Goal: Information Seeking & Learning: Learn about a topic

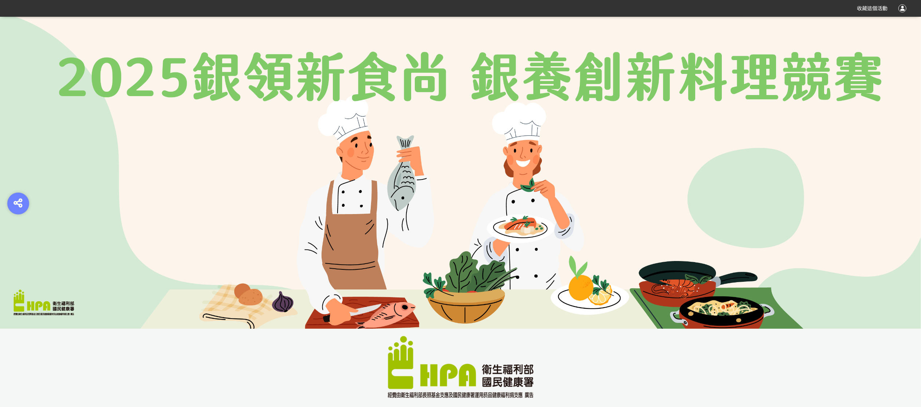
scroll to position [364, 0]
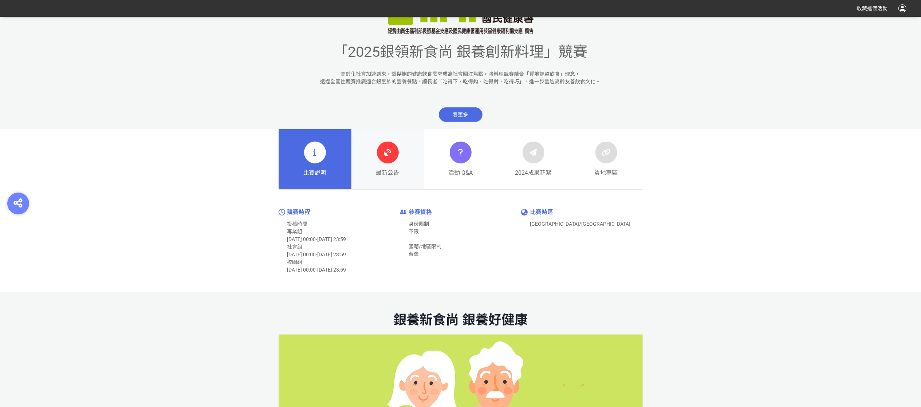
click at [398, 154] on div at bounding box center [388, 153] width 22 height 22
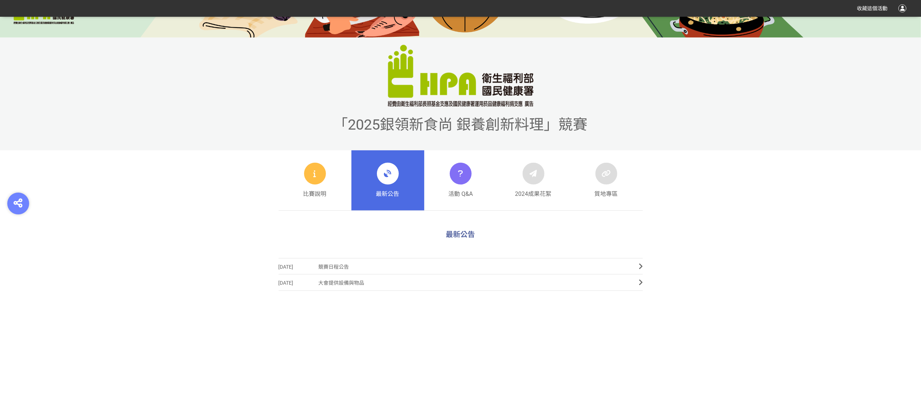
scroll to position [73, 0]
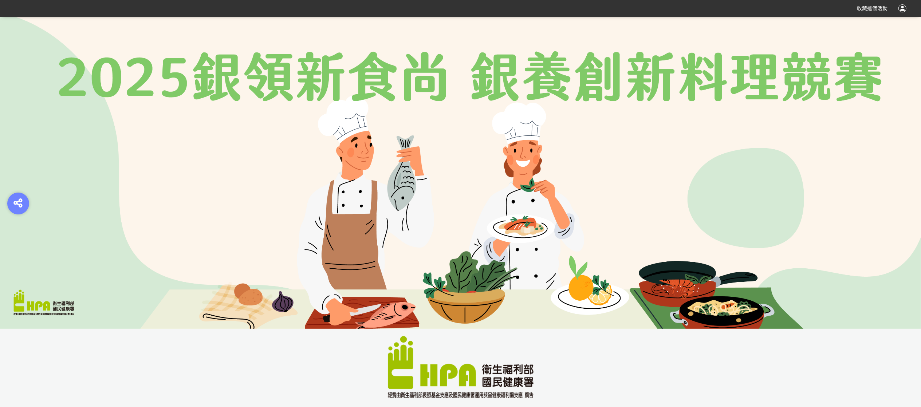
scroll to position [437, 0]
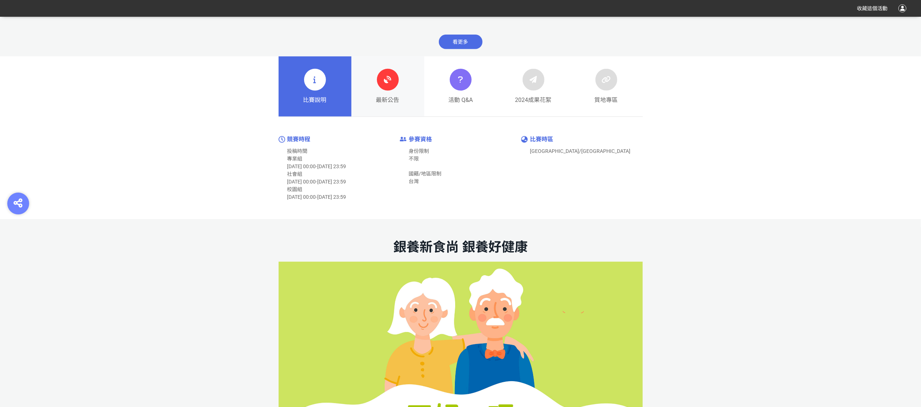
click at [386, 98] on span "最新公告" at bounding box center [387, 100] width 23 height 9
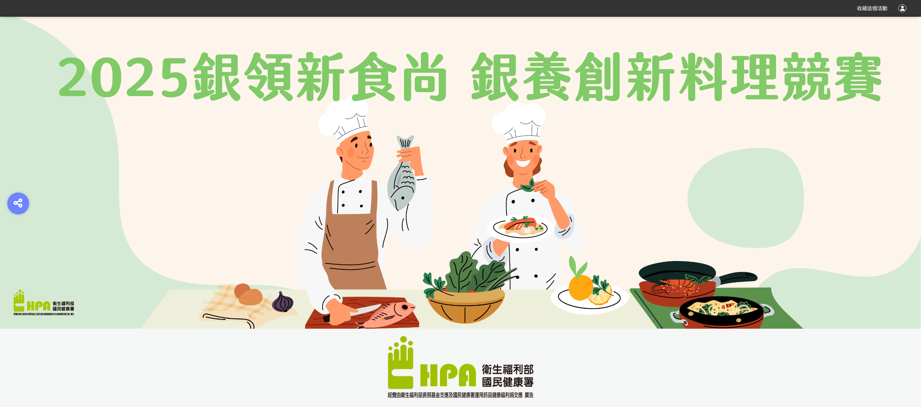
scroll to position [364, 0]
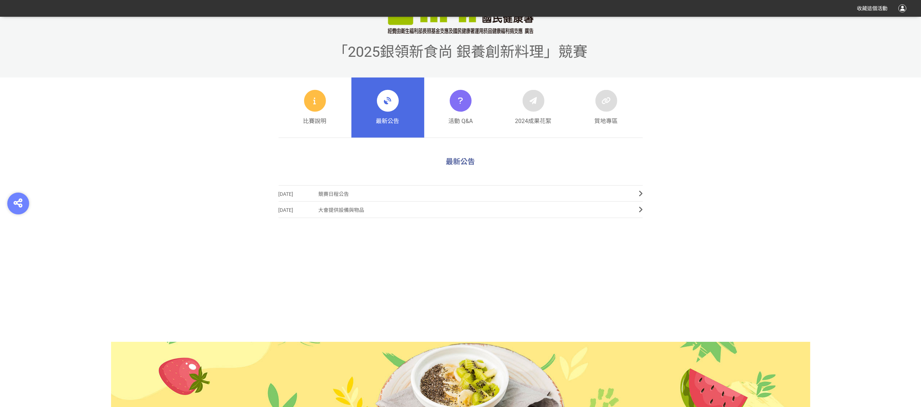
click at [352, 196] on span "競賽日程公告" at bounding box center [473, 194] width 309 height 16
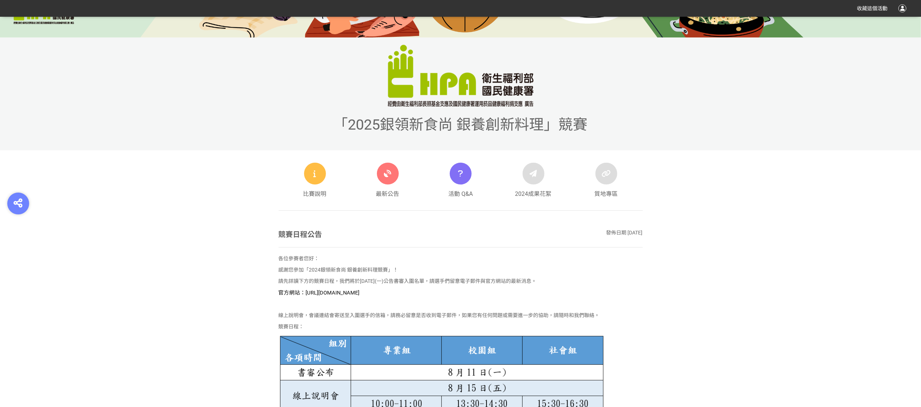
scroll to position [437, 0]
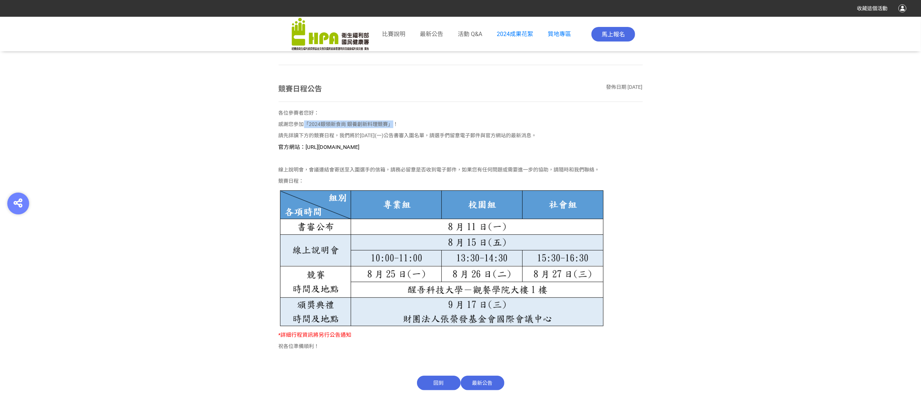
drag, startPoint x: 304, startPoint y: 123, endPoint x: 357, endPoint y: 128, distance: 53.7
click at [390, 128] on p "感謝您參加「2024銀領新食尚 銀養創新料理競賽」！" at bounding box center [460, 124] width 364 height 8
copy p "「2024銀領新食尚 銀養創新料理競賽"
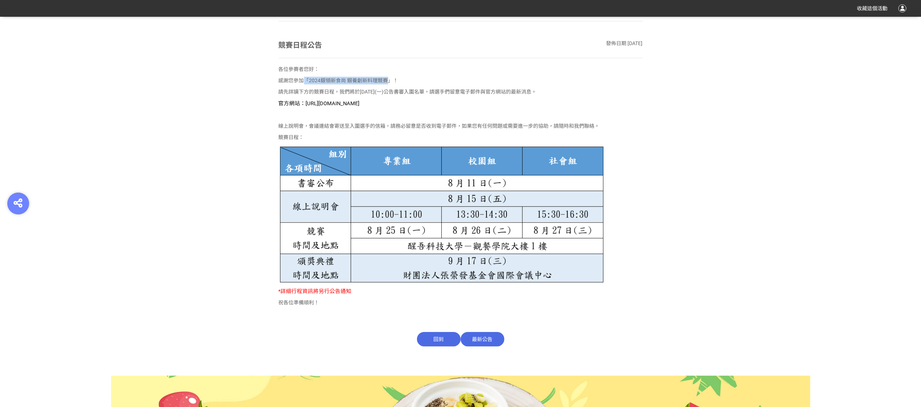
scroll to position [553, 0]
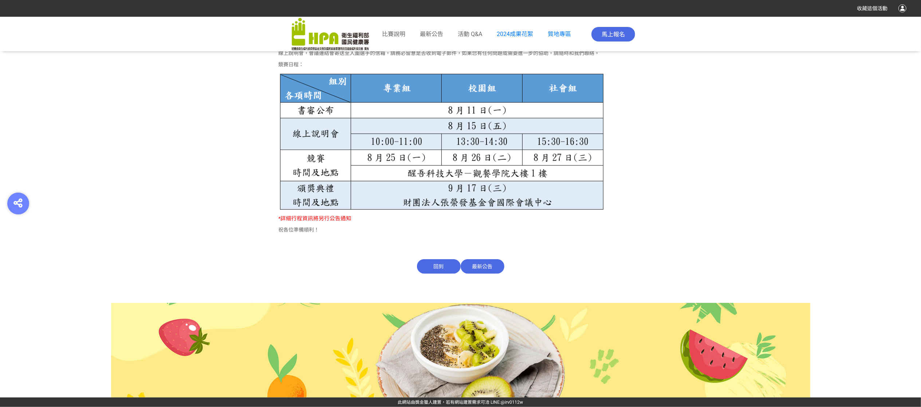
click at [485, 268] on span "最新公告" at bounding box center [482, 266] width 44 height 15
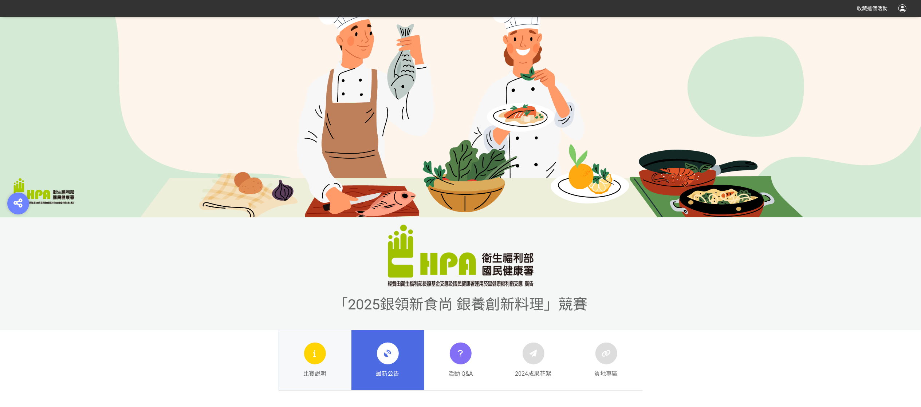
scroll to position [330, 0]
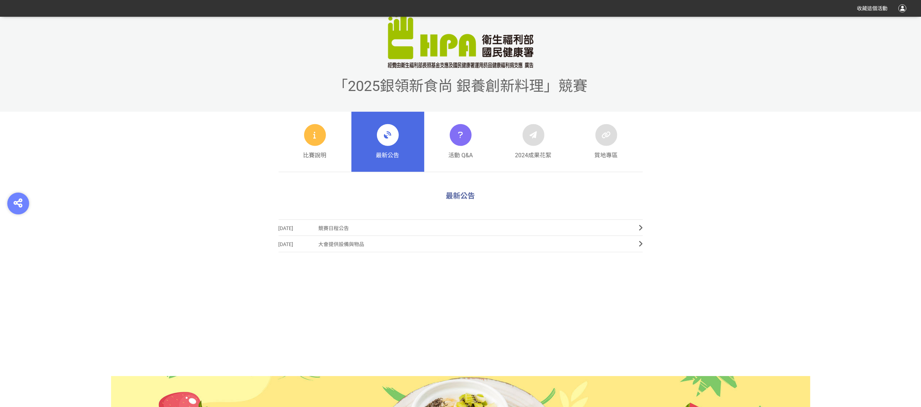
click at [391, 153] on span "最新公告" at bounding box center [387, 155] width 23 height 9
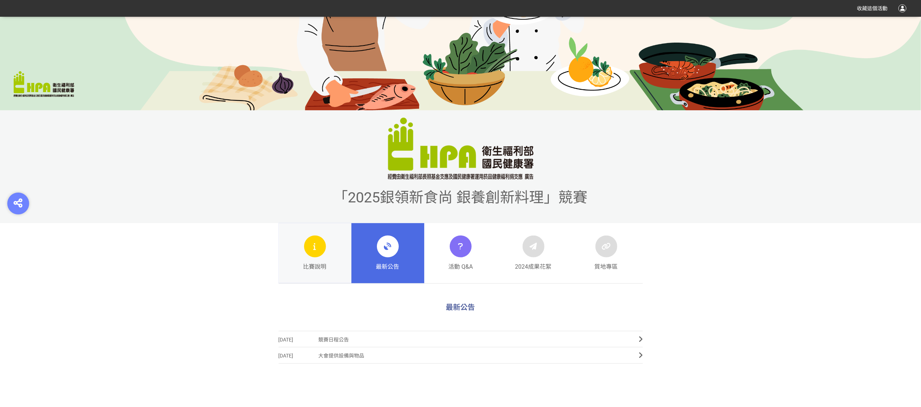
scroll to position [364, 0]
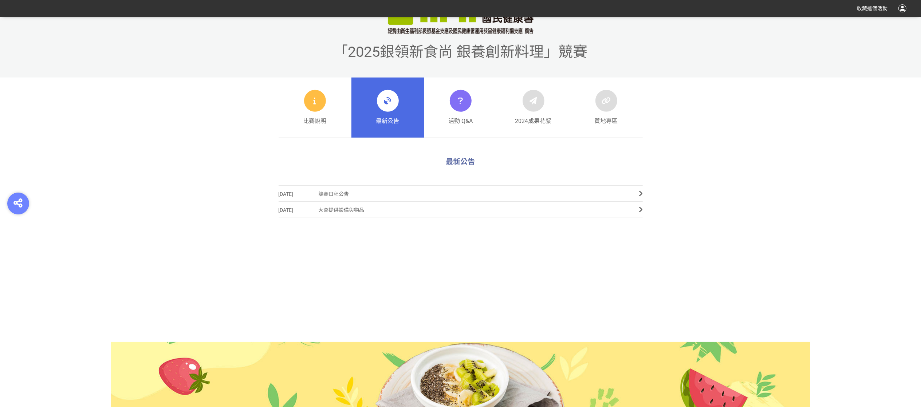
click at [342, 192] on span "競賽日程公告" at bounding box center [473, 194] width 309 height 16
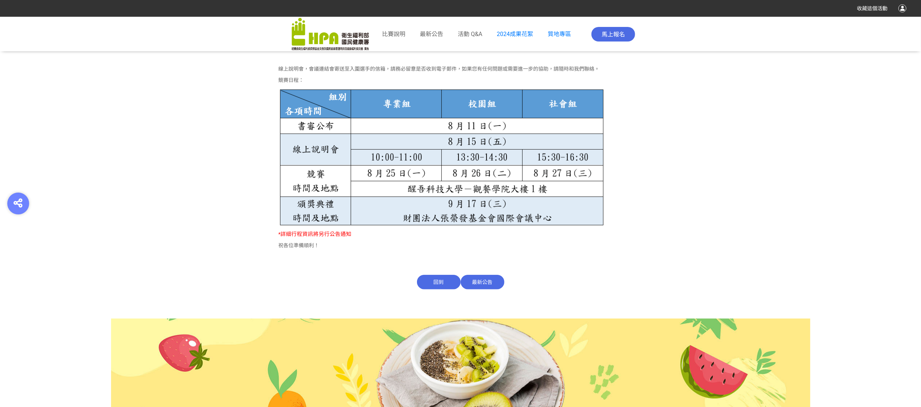
scroll to position [553, 0]
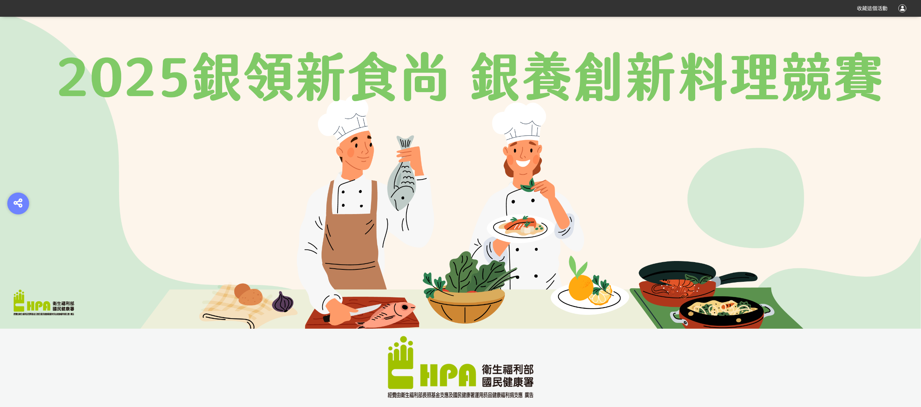
scroll to position [364, 0]
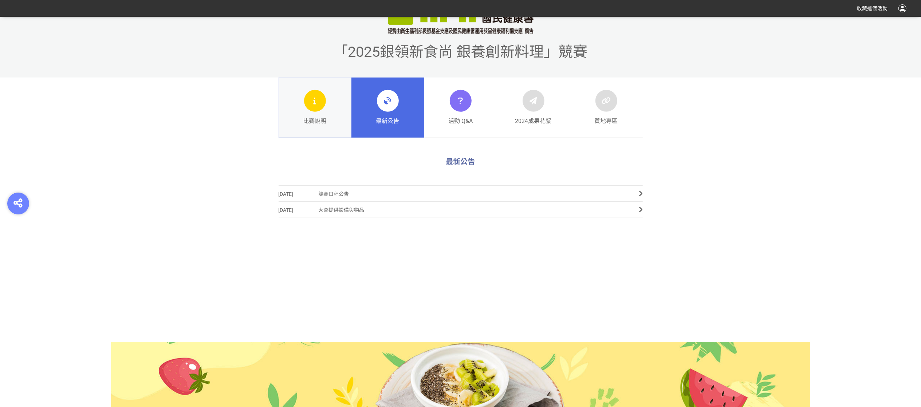
click at [317, 110] on div at bounding box center [315, 101] width 22 height 22
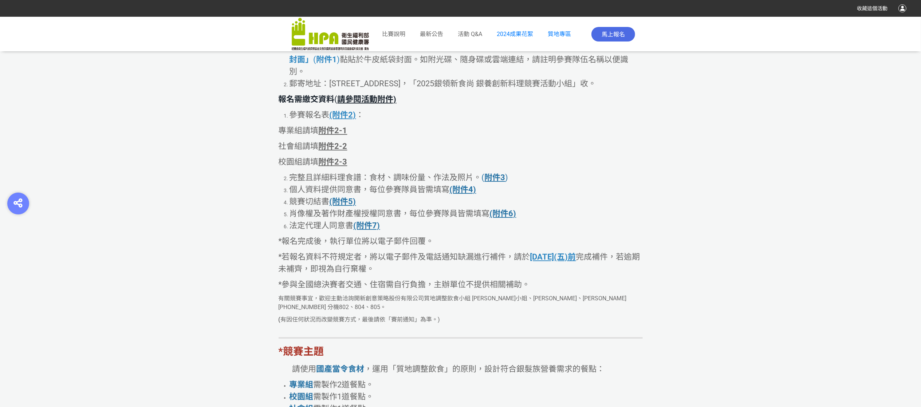
scroll to position [2121, 0]
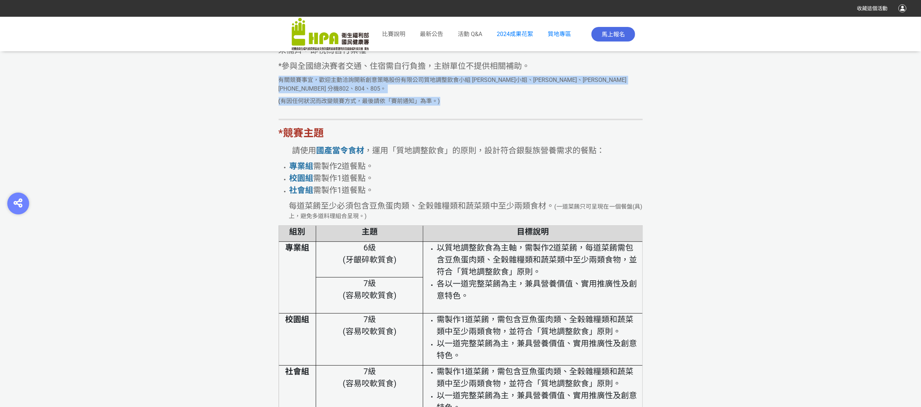
drag, startPoint x: 278, startPoint y: 100, endPoint x: 456, endPoint y: 122, distance: 179.7
copy div "有關競賽事宜，歡迎主動洽詢開新創意策略股份有限公司質地調整飲食小組 [PERSON_NAME]、[PERSON_NAME]、[PERSON_NAME][PHO…"
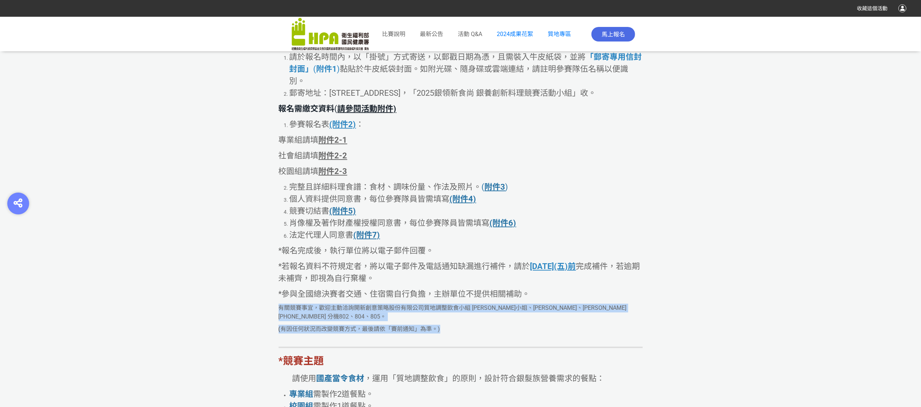
scroll to position [1966, 0]
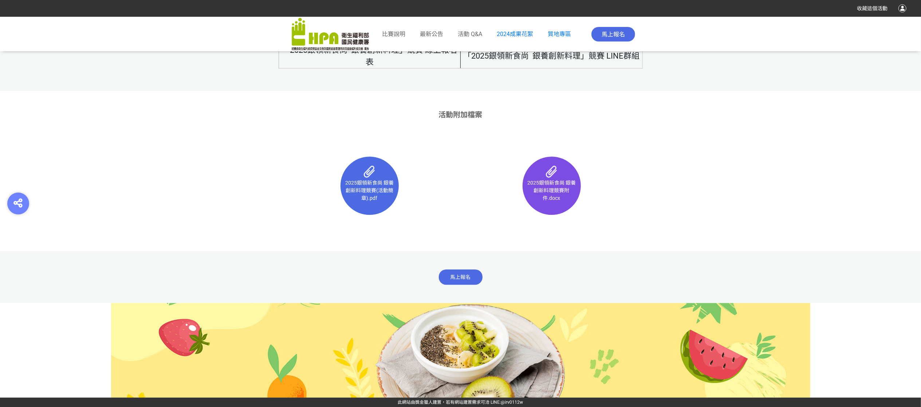
scroll to position [4378, 0]
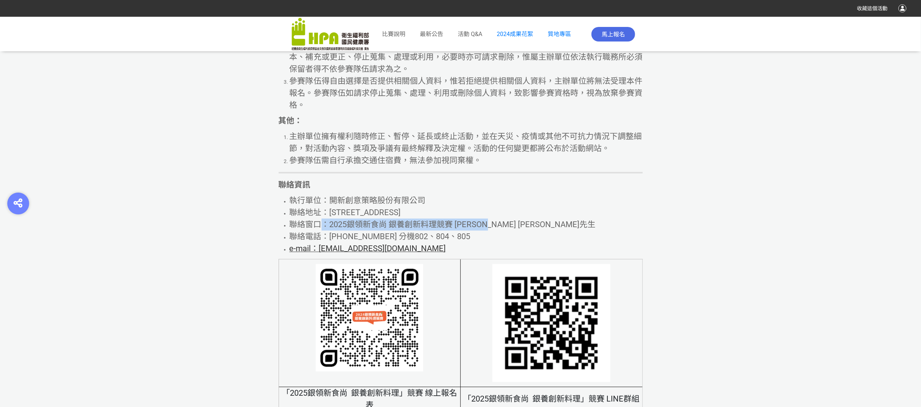
drag, startPoint x: 321, startPoint y: 244, endPoint x: 551, endPoint y: 244, distance: 230.1
click at [551, 230] on li "聯絡窗口：2025銀領新食尚 銀養創新料理競賽 [PERSON_NAME] [PERSON_NAME]先生" at bounding box center [465, 224] width 353 height 12
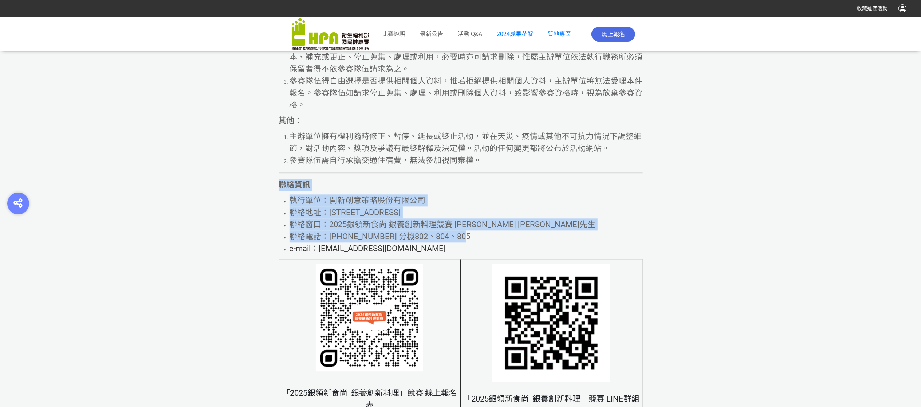
drag, startPoint x: 276, startPoint y: 201, endPoint x: 506, endPoint y: 260, distance: 237.7
copy div "聯絡資訊 執行單位：開新創意策略股份有限公司 聯絡地址：[STREET_ADDRESS] 聯絡窗口：2025銀領新食尚 銀養創新料理競賽 [PERSON_NA…"
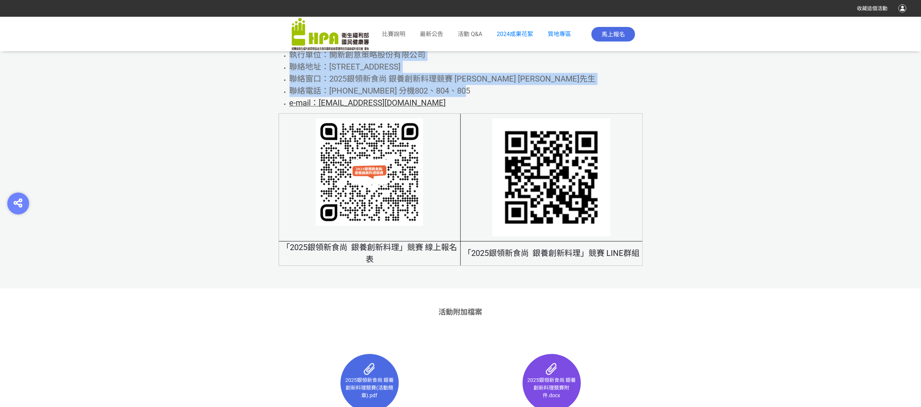
scroll to position [4742, 0]
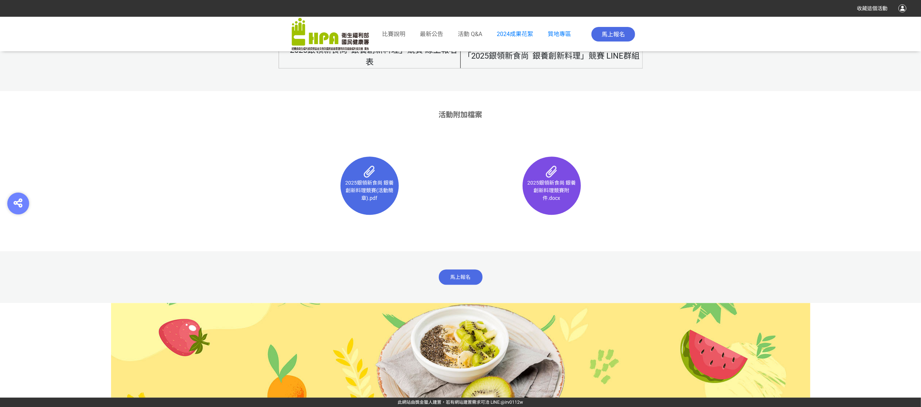
click at [681, 215] on div "活動附加檔案 2025銀領新食尚 銀養創新料理競賽(活動簡章).pdf 2025銀領新食尚 銀養創新料理競賽附件.docx" at bounding box center [460, 171] width 921 height 160
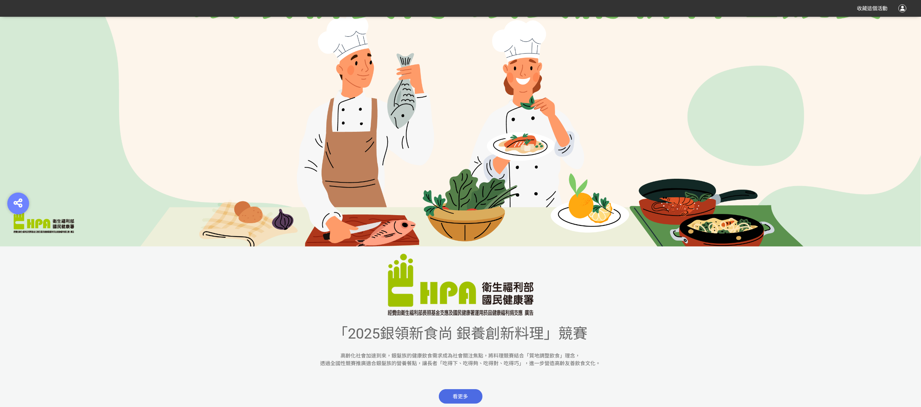
scroll to position [9, 0]
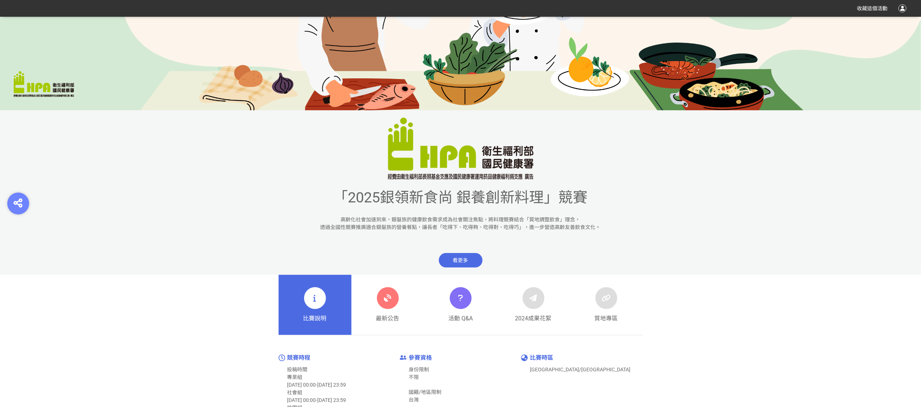
scroll to position [291, 0]
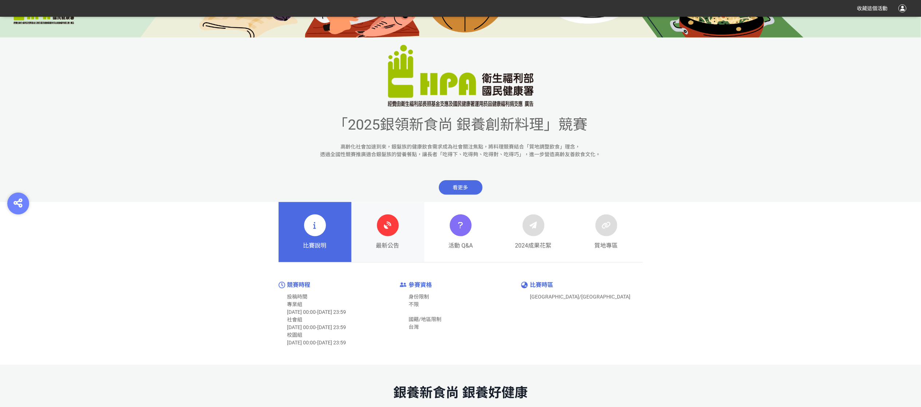
click at [399, 224] on div "最新公告" at bounding box center [387, 232] width 23 height 36
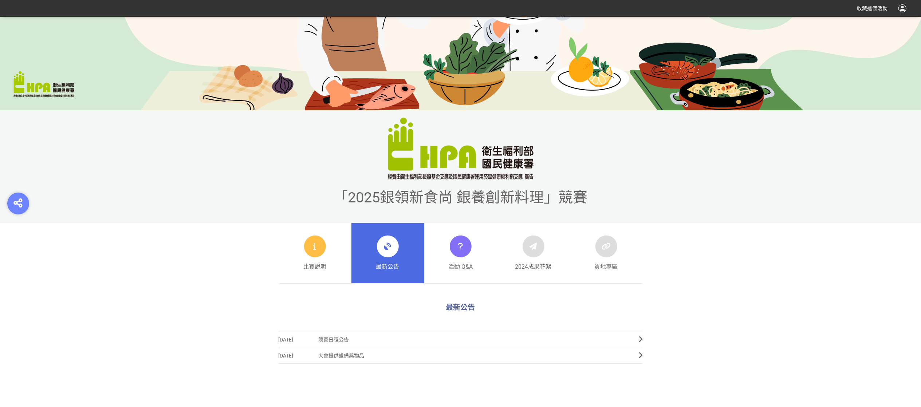
scroll to position [364, 0]
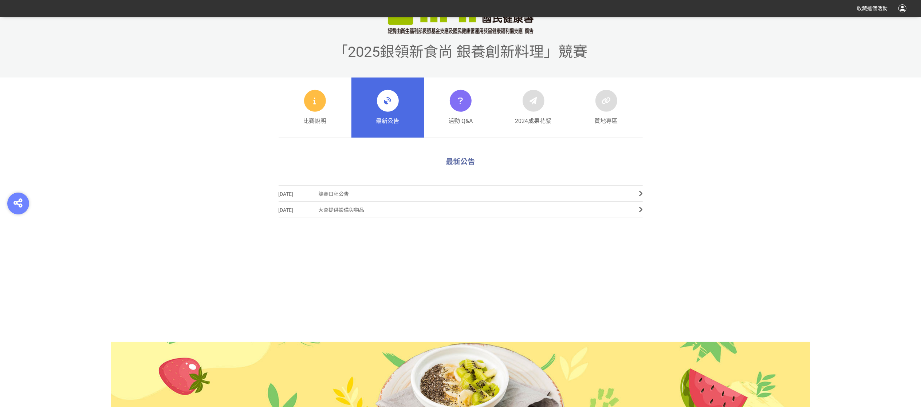
click at [313, 198] on span "[DATE]" at bounding box center [298, 194] width 40 height 16
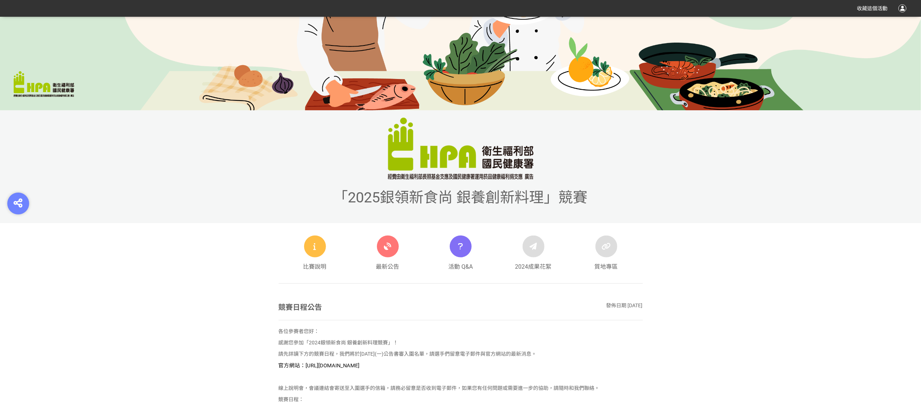
scroll to position [364, 0]
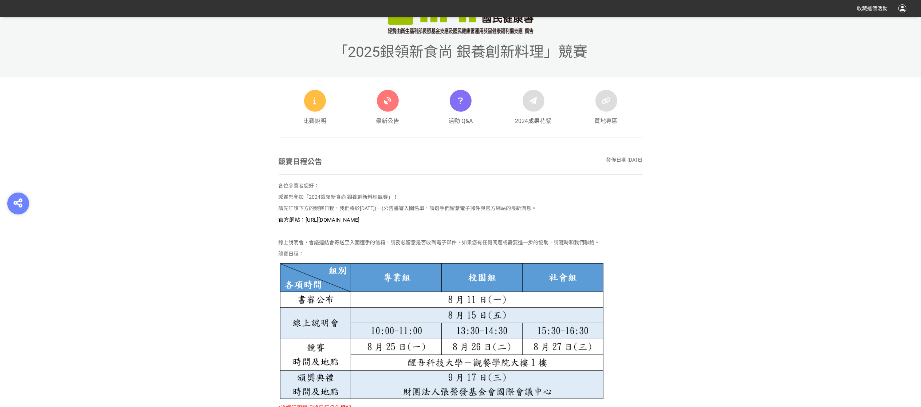
drag, startPoint x: 345, startPoint y: 221, endPoint x: 325, endPoint y: 223, distance: 19.7
click at [344, 221] on span "官方網站：[URL][DOMAIN_NAME]" at bounding box center [318, 220] width 81 height 7
drag, startPoint x: 305, startPoint y: 218, endPoint x: 428, endPoint y: 218, distance: 123.0
click at [428, 218] on p "官方網站：[URL][DOMAIN_NAME]" at bounding box center [460, 220] width 364 height 8
copy span "https://contest.bhuntr.com/tw/GDHealthy/home/"
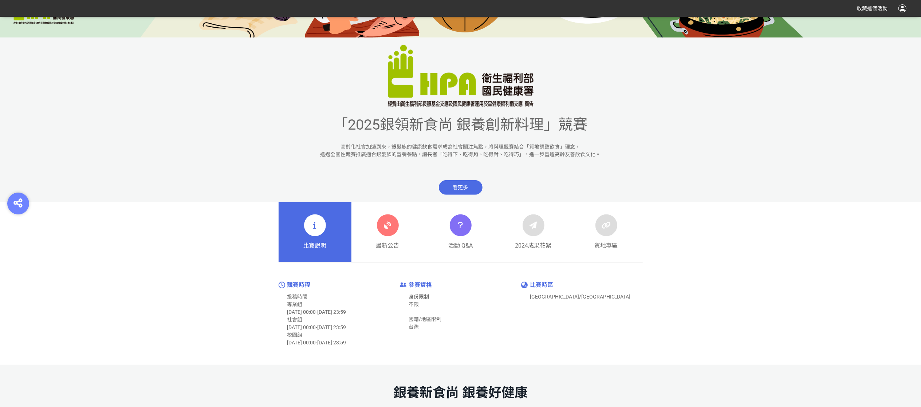
scroll to position [510, 0]
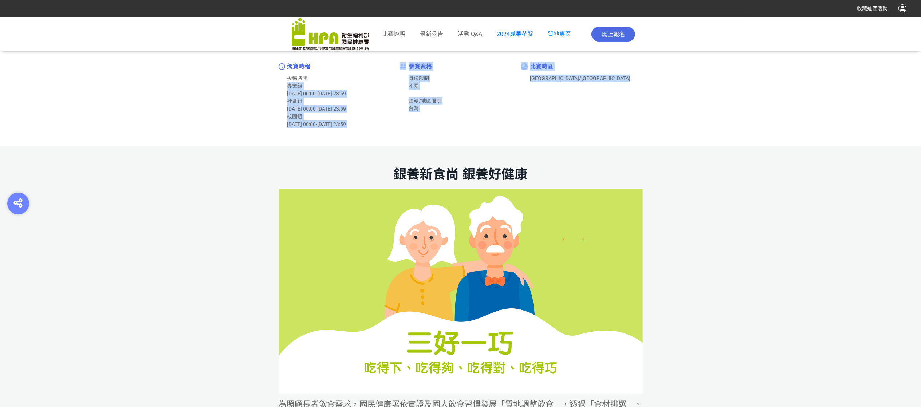
drag, startPoint x: 286, startPoint y: 85, endPoint x: 356, endPoint y: 133, distance: 85.1
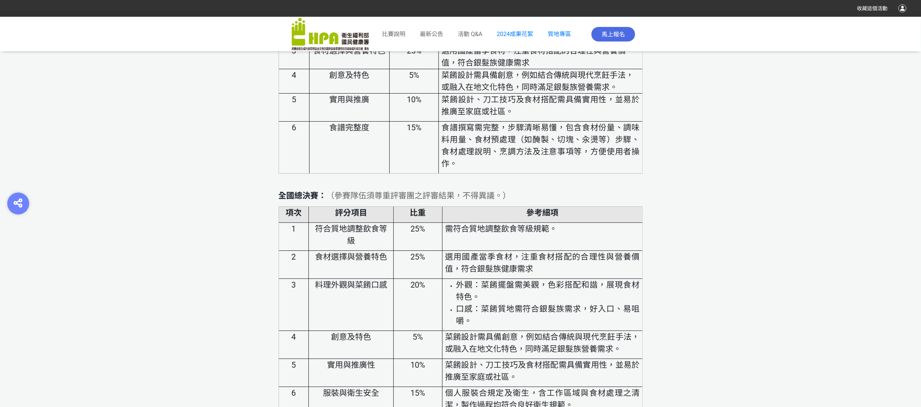
scroll to position [2257, 0]
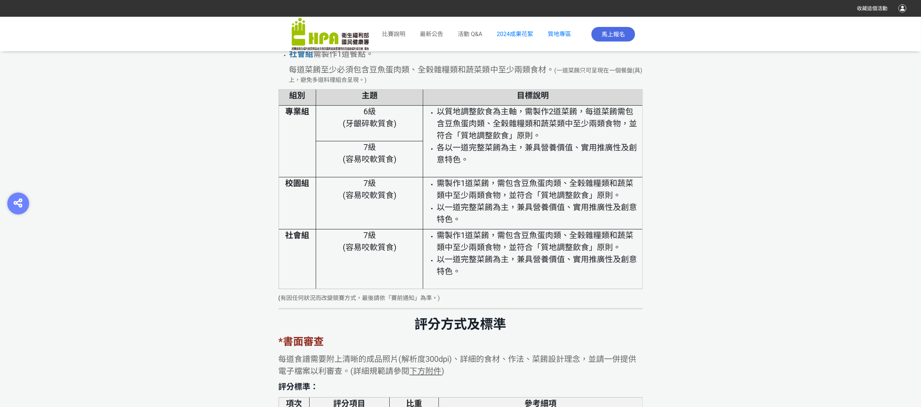
click at [312, 36] on img at bounding box center [330, 34] width 77 height 33
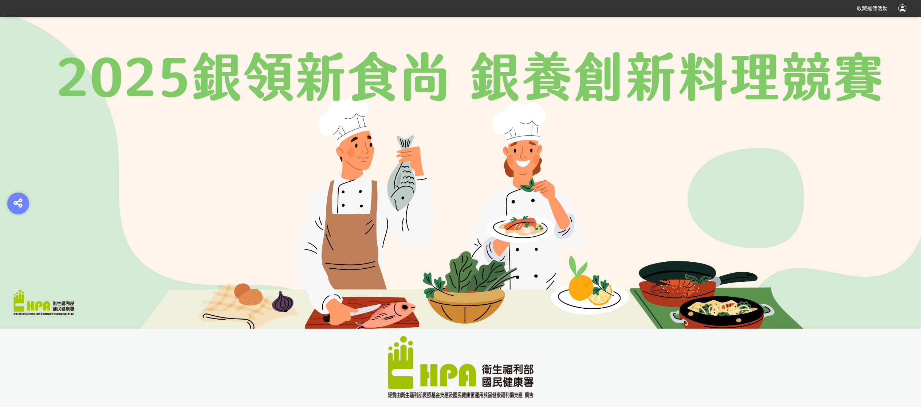
scroll to position [291, 0]
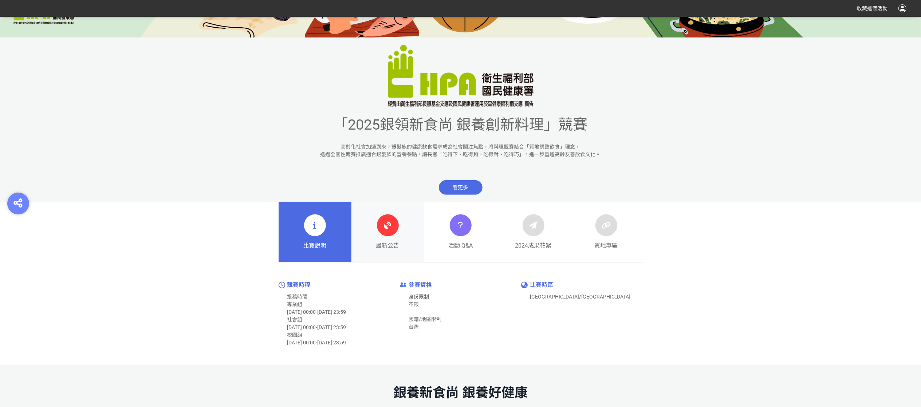
click at [397, 228] on div at bounding box center [388, 225] width 22 height 22
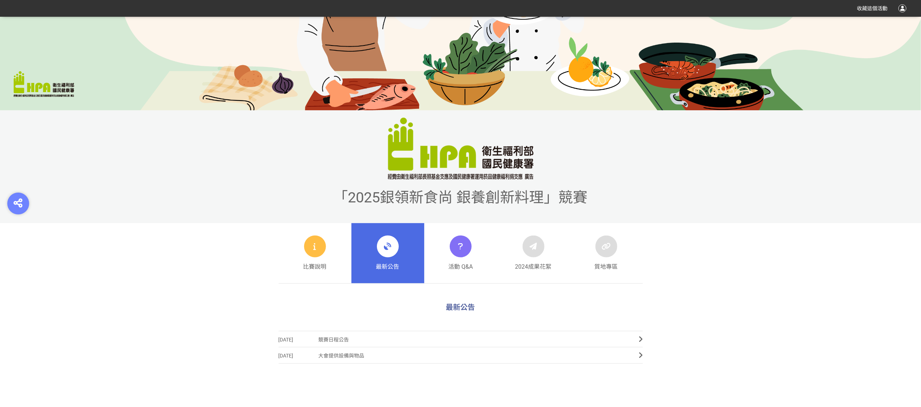
scroll to position [291, 0]
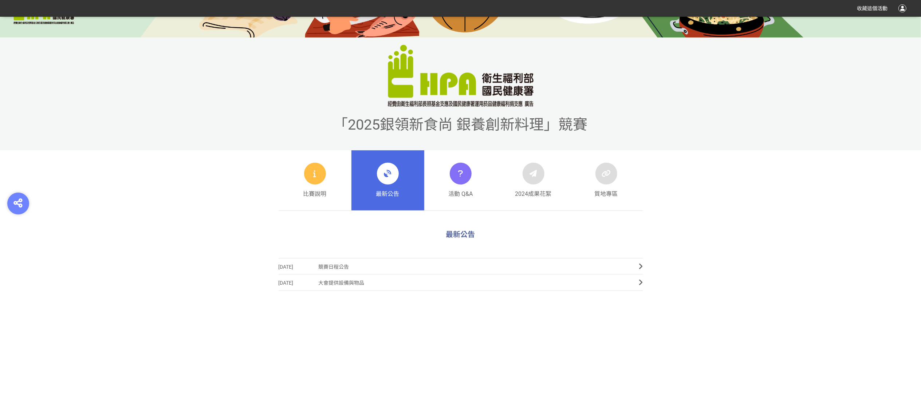
click at [392, 190] on span "最新公告" at bounding box center [387, 194] width 23 height 9
click at [458, 187] on div "活動 Q&A" at bounding box center [460, 181] width 24 height 36
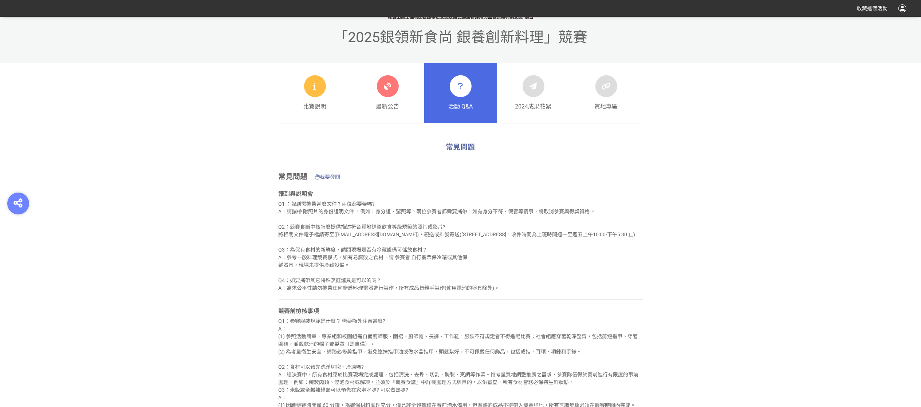
scroll to position [306, 0]
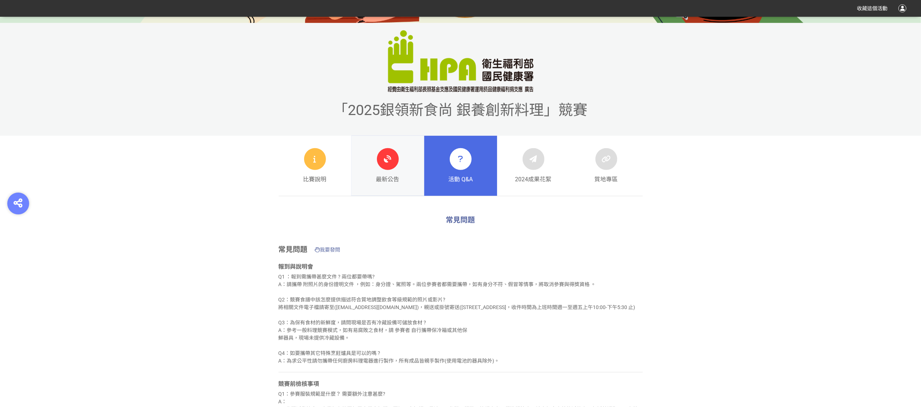
click at [400, 171] on link "最新公告" at bounding box center [387, 166] width 73 height 60
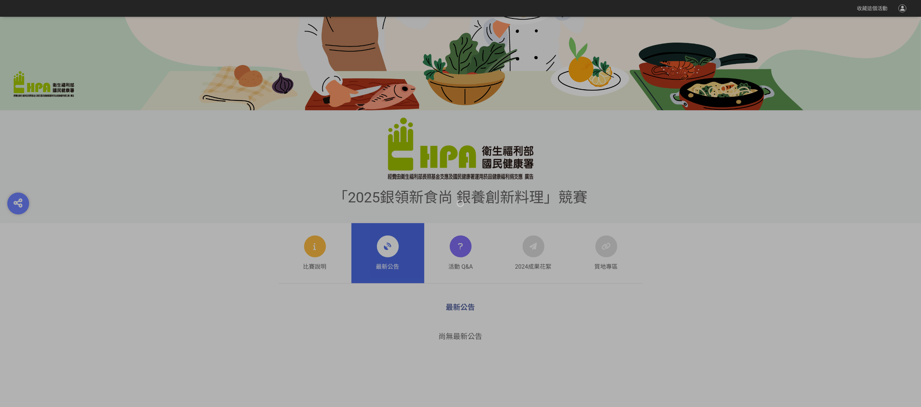
scroll to position [291, 0]
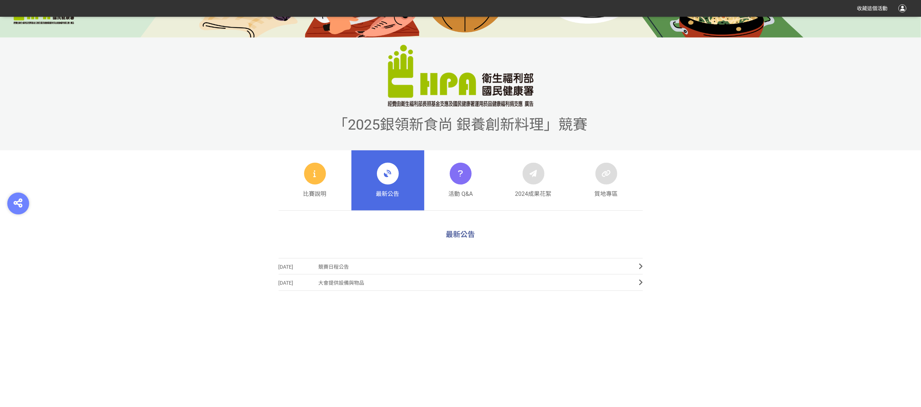
click at [396, 185] on div "最新公告" at bounding box center [387, 181] width 23 height 36
